Goal: Check status: Check status

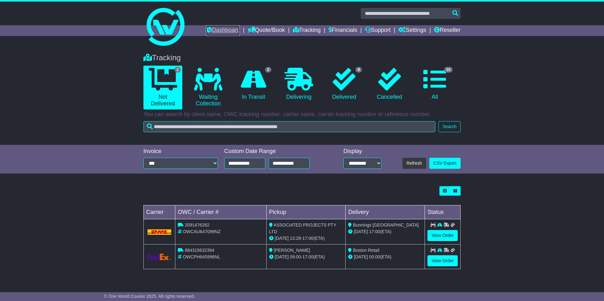
click at [222, 30] on link "Dashboard" at bounding box center [223, 30] width 34 height 11
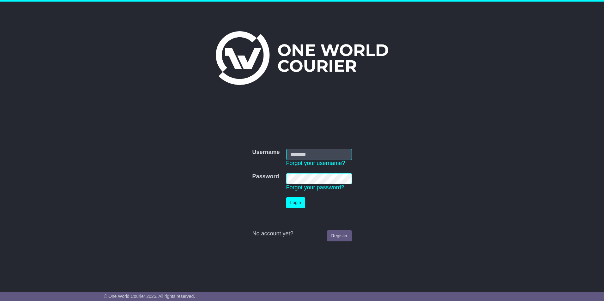
type input "**********"
click at [291, 202] on button "Login" at bounding box center [295, 202] width 19 height 11
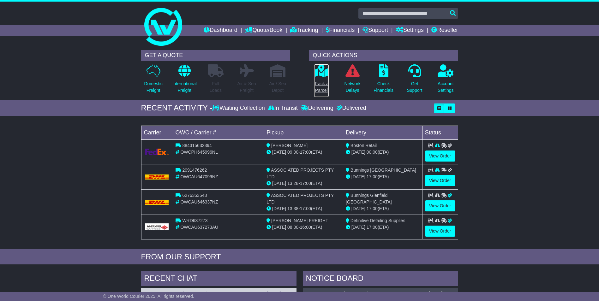
click at [319, 76] on icon at bounding box center [321, 70] width 14 height 13
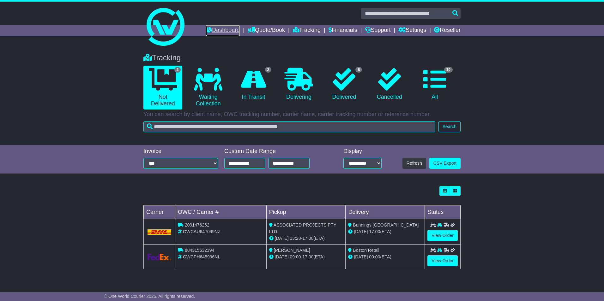
click at [210, 27] on link "Dashboard" at bounding box center [223, 30] width 34 height 11
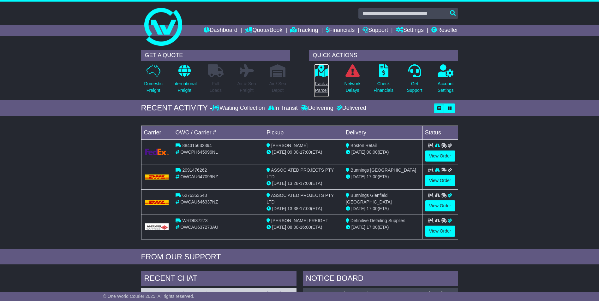
click at [320, 85] on p "Track a Parcel" at bounding box center [321, 87] width 15 height 13
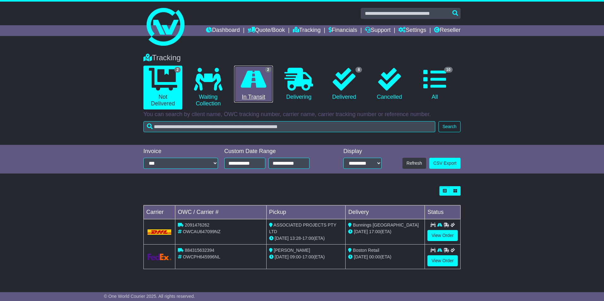
click at [261, 90] on icon at bounding box center [254, 79] width 26 height 23
